Goal: Find specific page/section: Find specific page/section

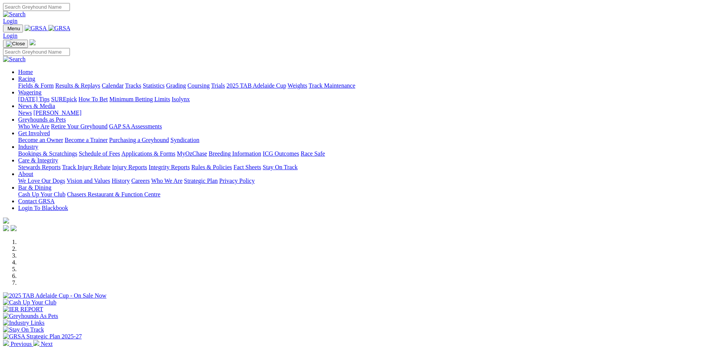
scroll to position [189, 0]
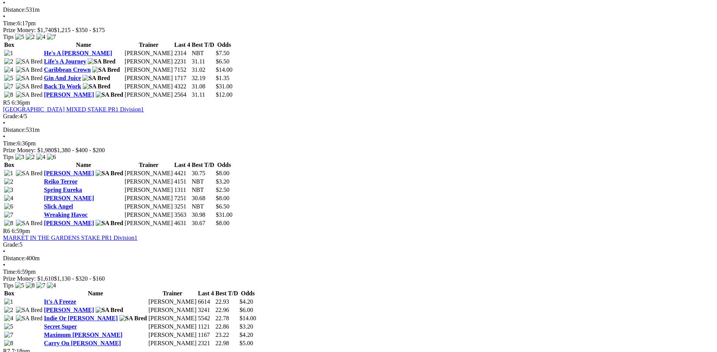
scroll to position [832, 0]
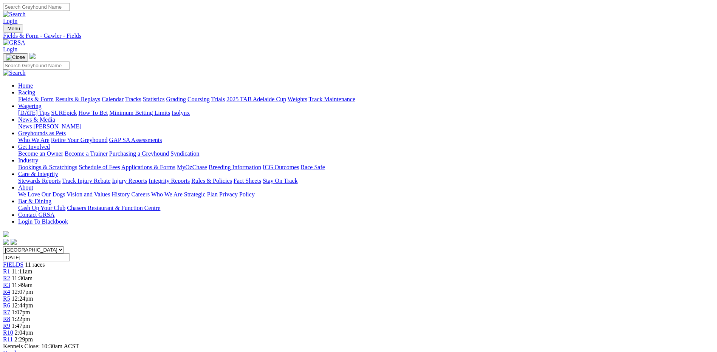
click at [186, 96] on link "Grading" at bounding box center [176, 99] width 20 height 6
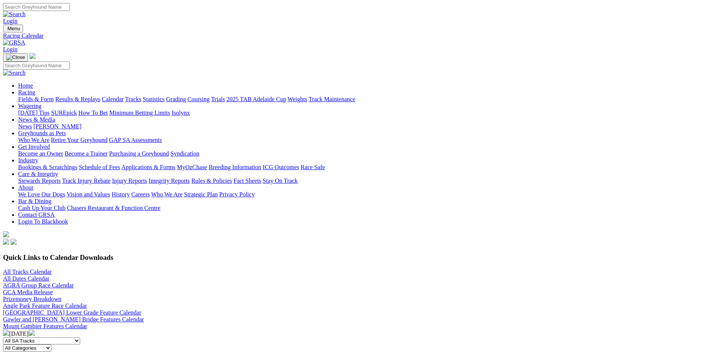
click at [52, 269] on link "All Tracks Calendar" at bounding box center [27, 272] width 49 height 6
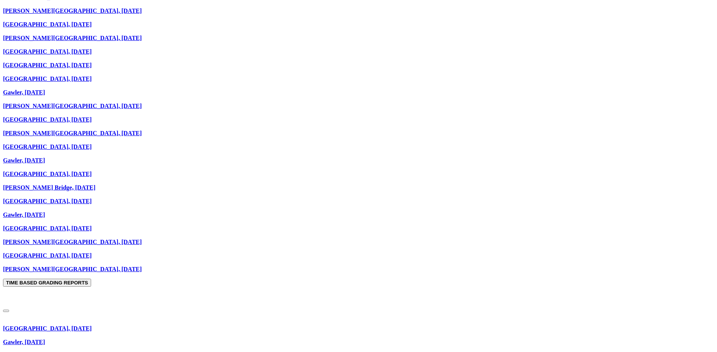
scroll to position [869, 0]
